Goal: Download file/media

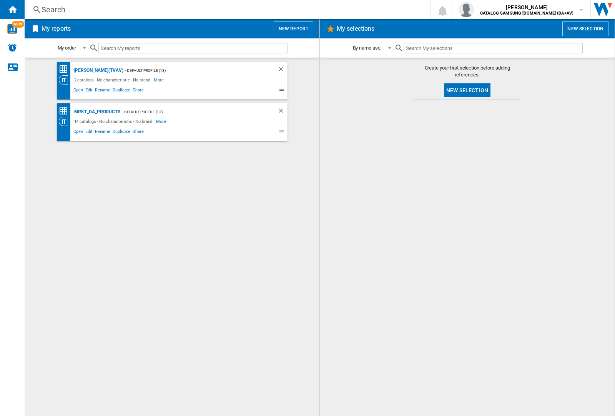
click at [97, 112] on div "MRKT_DA_PRODUCTS" at bounding box center [96, 112] width 48 height 10
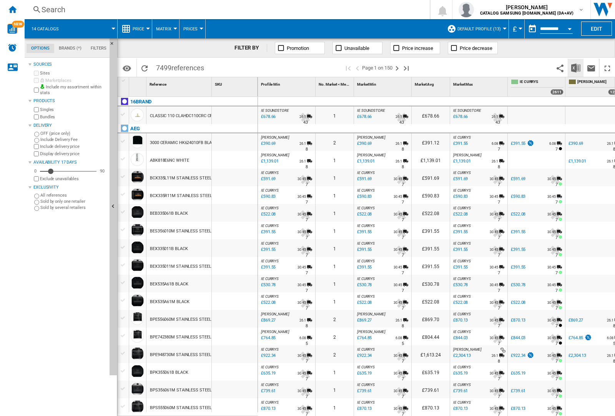
click at [575, 67] on img "Download in Excel" at bounding box center [575, 67] width 9 height 9
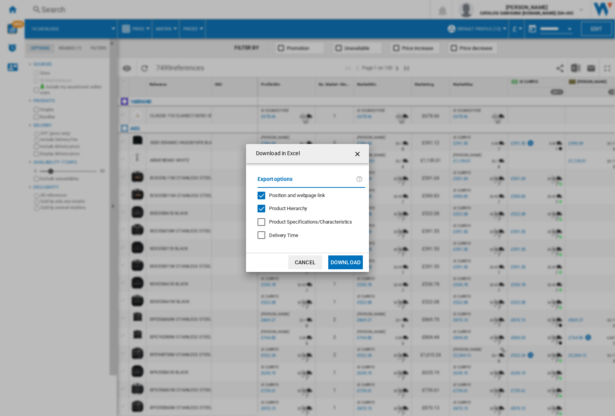
click at [292, 195] on span "Position and webpage link" at bounding box center [297, 196] width 56 height 6
click at [345, 262] on button "Download" at bounding box center [345, 263] width 35 height 14
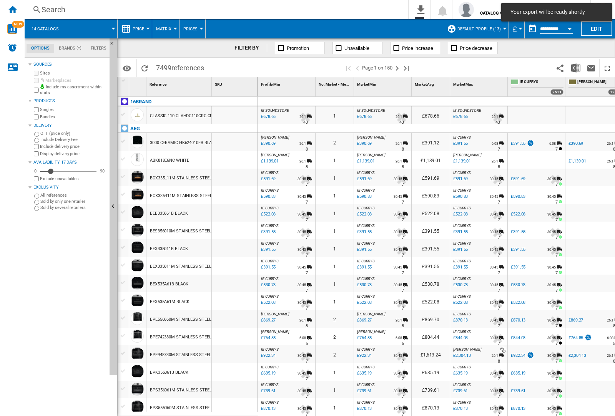
click at [237, 176] on div at bounding box center [235, 178] width 46 height 18
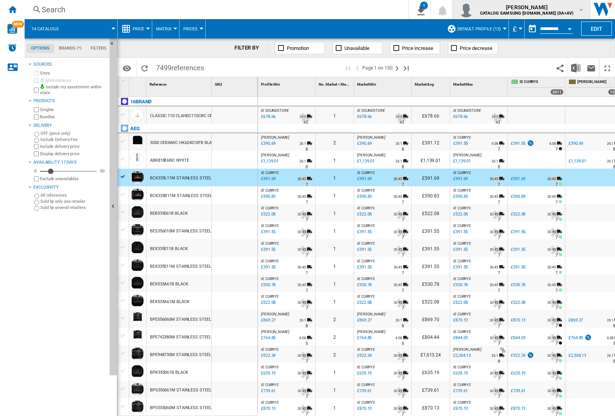
click at [474, 10] on img "button" at bounding box center [465, 9] width 15 height 15
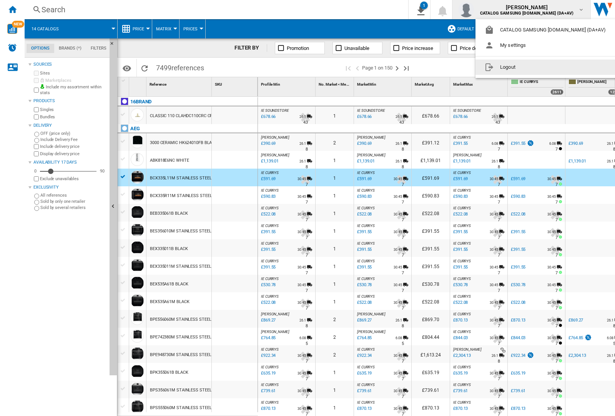
click at [535, 67] on button "Logout" at bounding box center [546, 67] width 143 height 15
